Goal: Go to known website: Access a specific website the user already knows

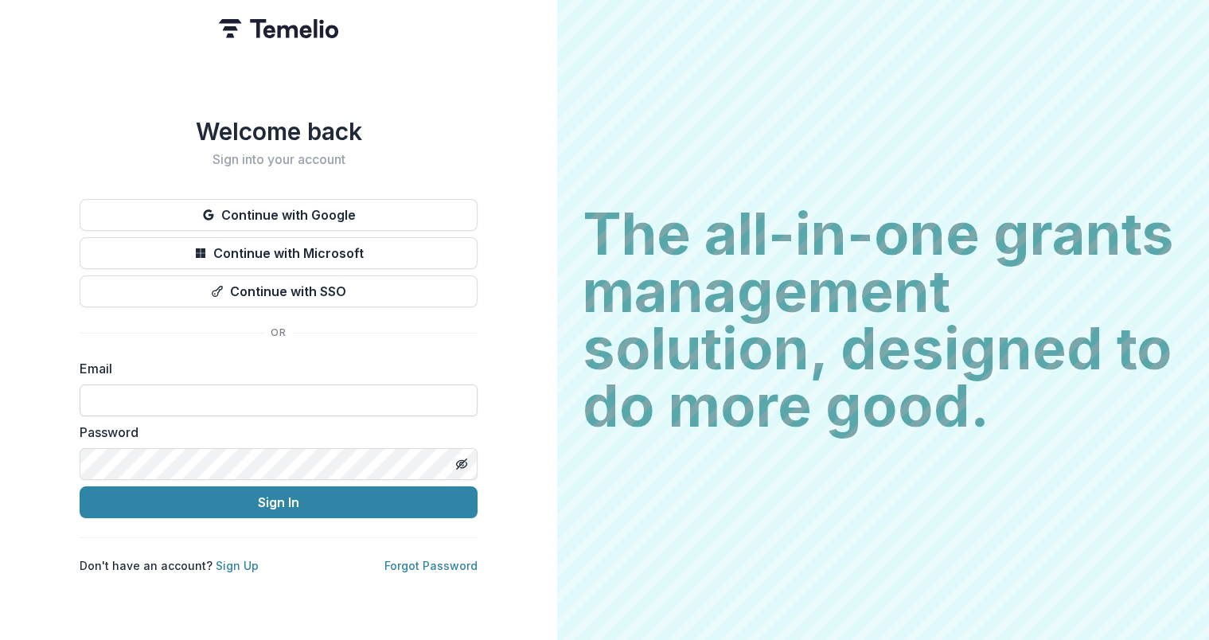
click at [256, 387] on input at bounding box center [279, 401] width 398 height 32
paste input "**********"
type input "**********"
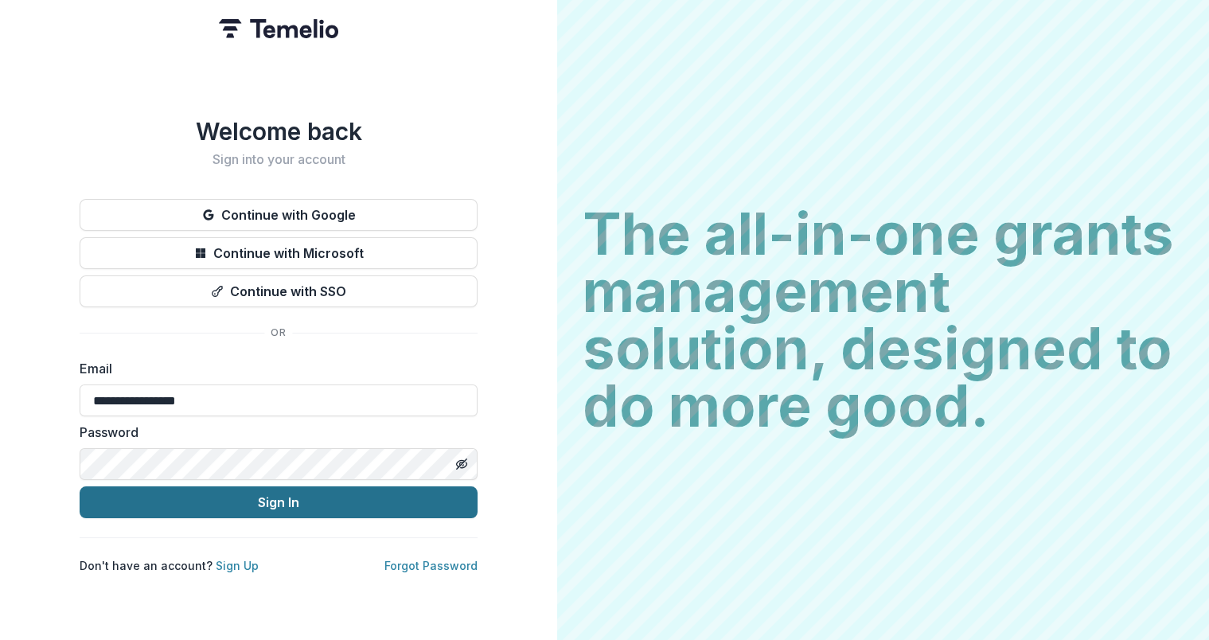
click at [256, 488] on button "Sign In" at bounding box center [279, 502] width 398 height 32
